Goal: Task Accomplishment & Management: Use online tool/utility

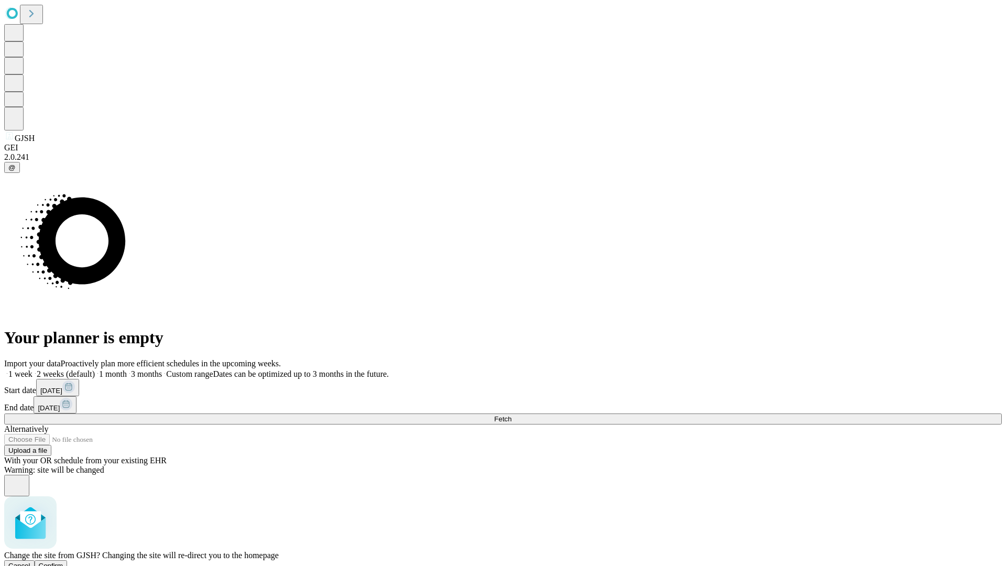
click at [63, 562] on span "Confirm" at bounding box center [51, 566] width 25 height 8
click at [32, 369] on label "1 week" at bounding box center [18, 373] width 28 height 9
click at [511, 415] on span "Fetch" at bounding box center [502, 419] width 17 height 8
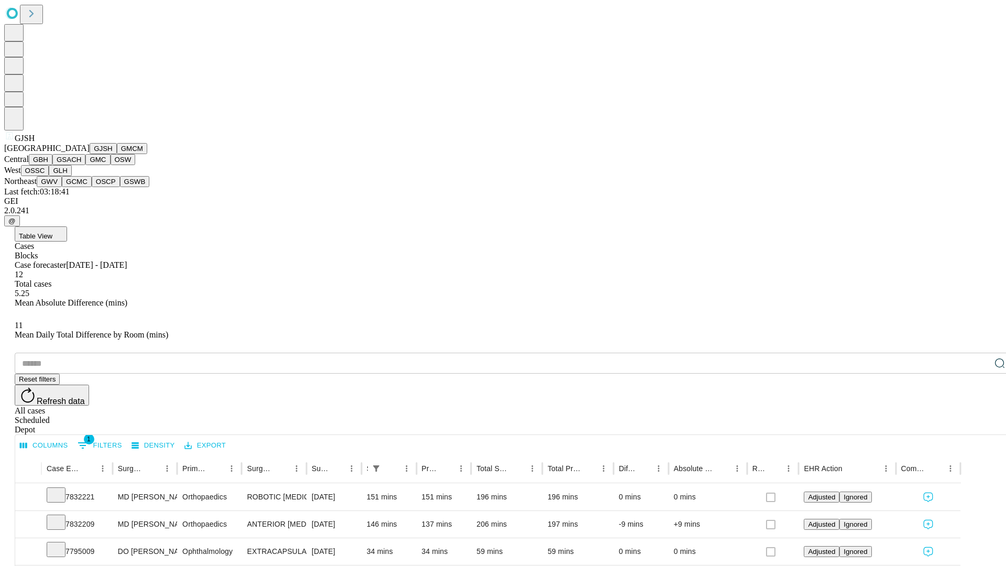
click at [117, 154] on button "GMCM" at bounding box center [132, 148] width 30 height 11
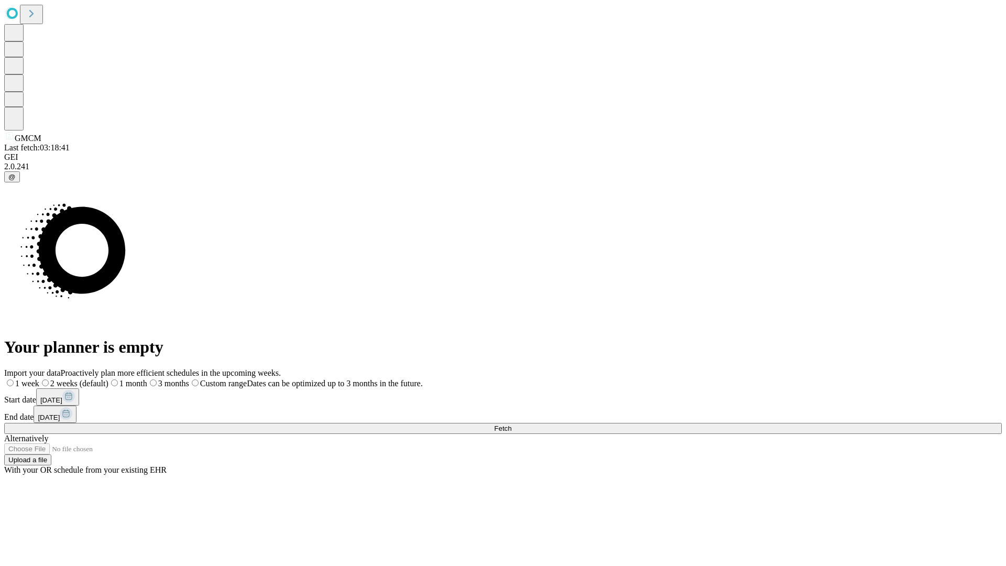
click at [39, 379] on label "1 week" at bounding box center [21, 383] width 35 height 9
click at [511, 424] on span "Fetch" at bounding box center [502, 428] width 17 height 8
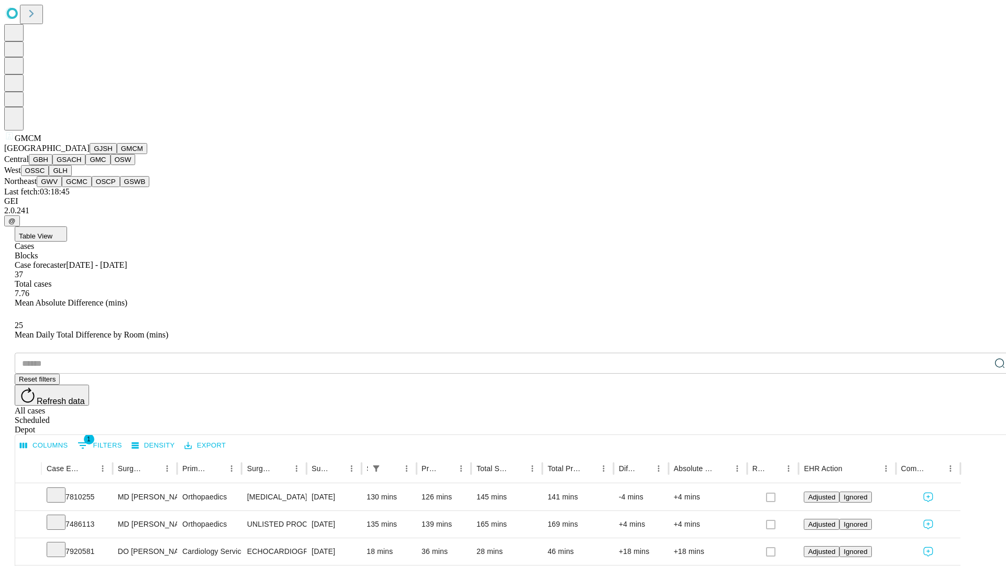
click at [52, 165] on button "GBH" at bounding box center [41, 159] width 24 height 11
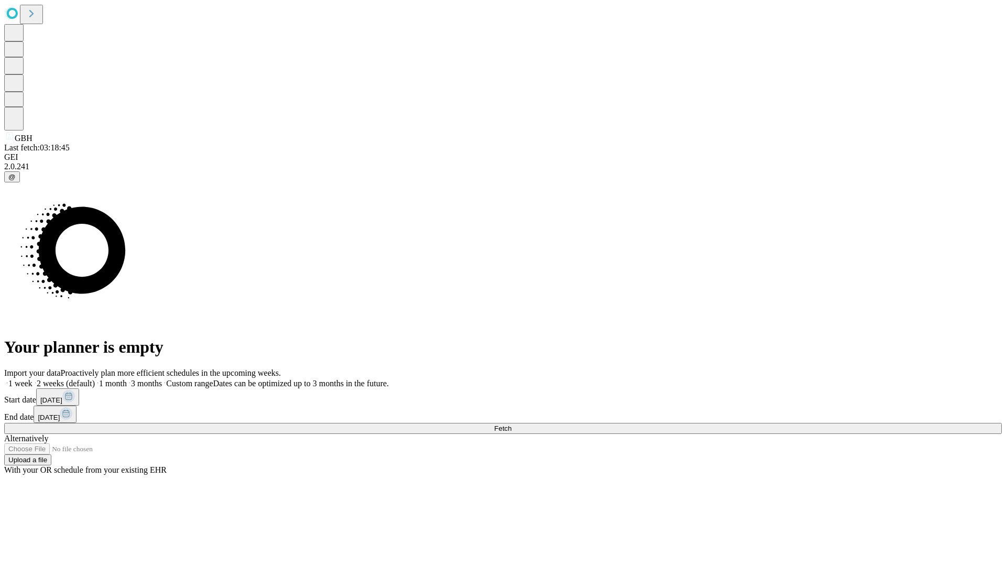
click at [32, 379] on label "1 week" at bounding box center [18, 383] width 28 height 9
click at [511, 424] on span "Fetch" at bounding box center [502, 428] width 17 height 8
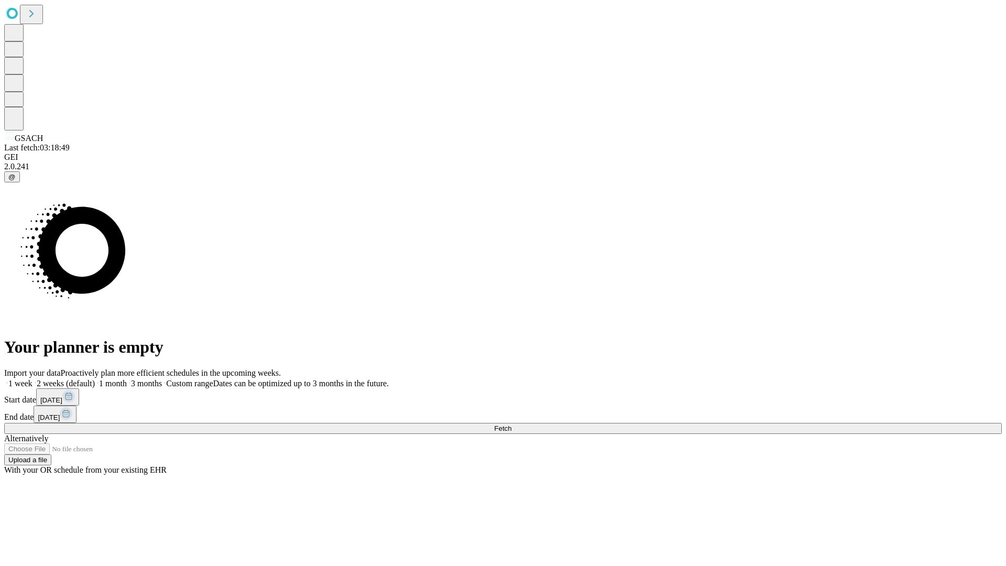
click at [32, 379] on label "1 week" at bounding box center [18, 383] width 28 height 9
click at [511, 424] on span "Fetch" at bounding box center [502, 428] width 17 height 8
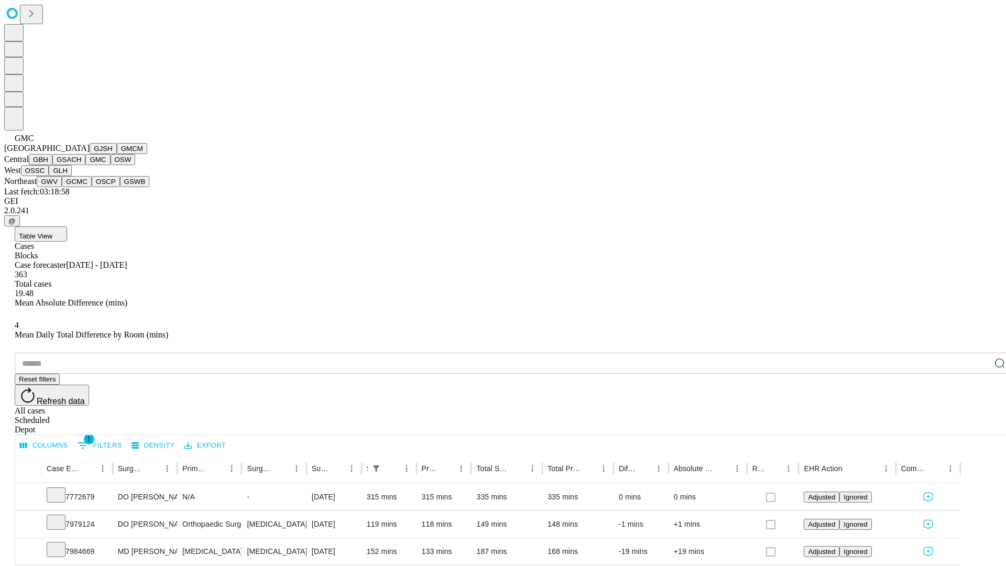
click at [111, 165] on button "OSW" at bounding box center [123, 159] width 25 height 11
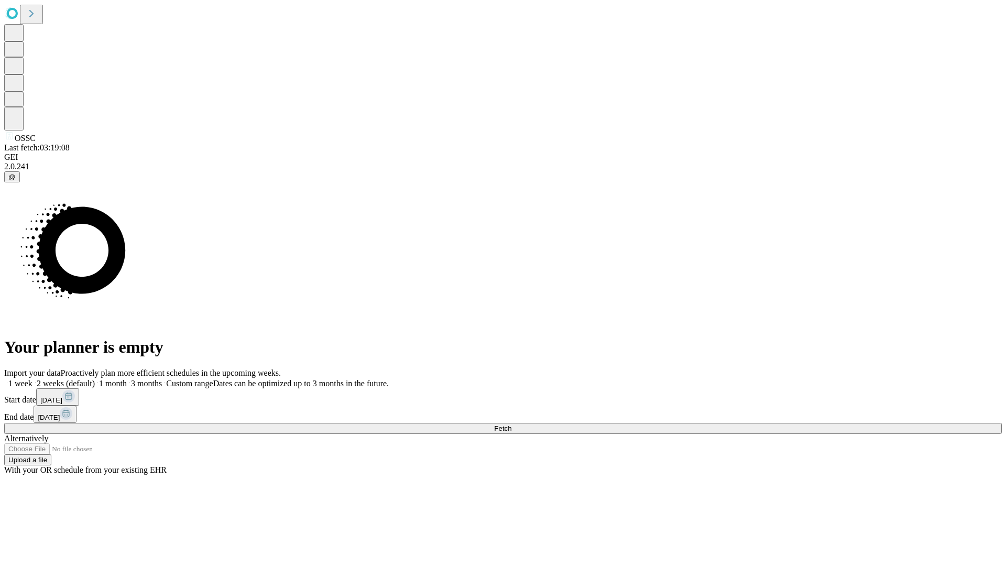
click at [32, 379] on label "1 week" at bounding box center [18, 383] width 28 height 9
click at [511, 424] on span "Fetch" at bounding box center [502, 428] width 17 height 8
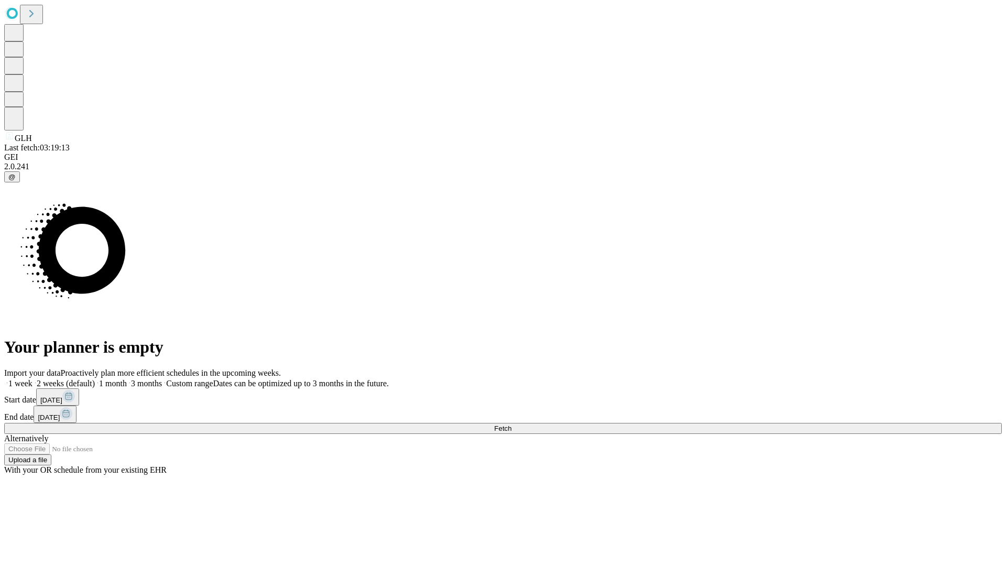
click at [32, 379] on label "1 week" at bounding box center [18, 383] width 28 height 9
click at [511, 424] on span "Fetch" at bounding box center [502, 428] width 17 height 8
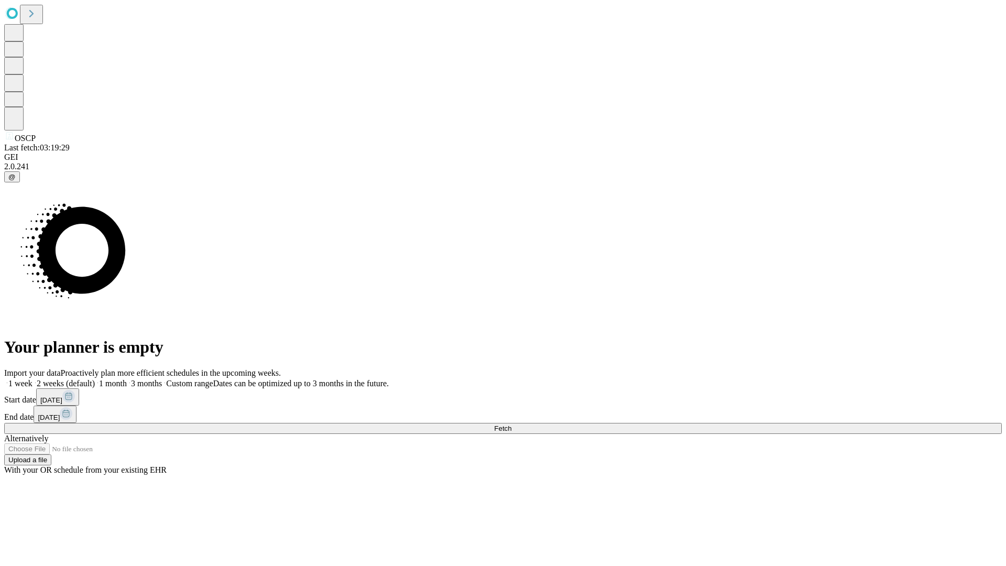
click at [32, 379] on label "1 week" at bounding box center [18, 383] width 28 height 9
click at [511, 424] on span "Fetch" at bounding box center [502, 428] width 17 height 8
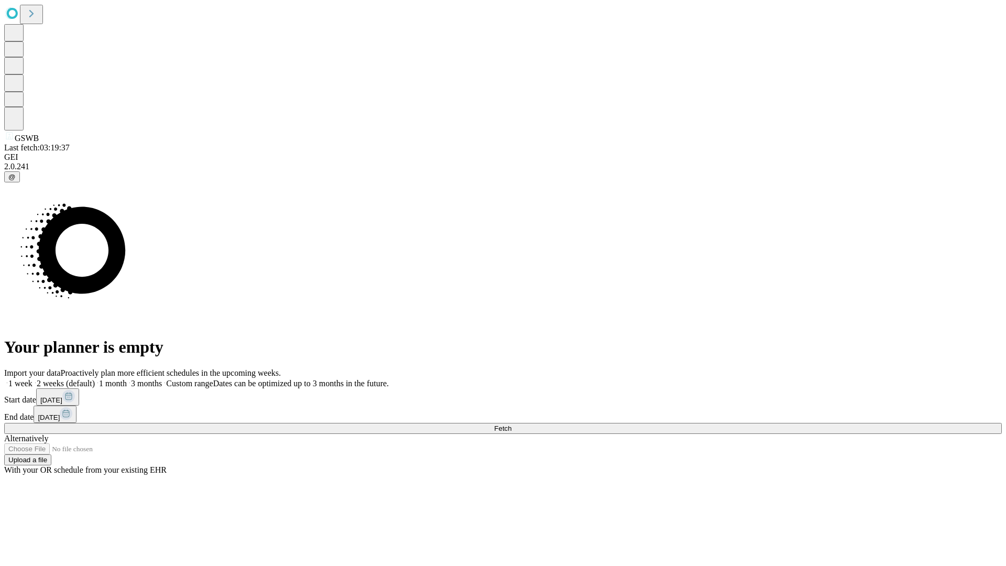
click at [32, 379] on label "1 week" at bounding box center [18, 383] width 28 height 9
click at [511, 424] on span "Fetch" at bounding box center [502, 428] width 17 height 8
